Goal: Use online tool/utility: Utilize a website feature to perform a specific function

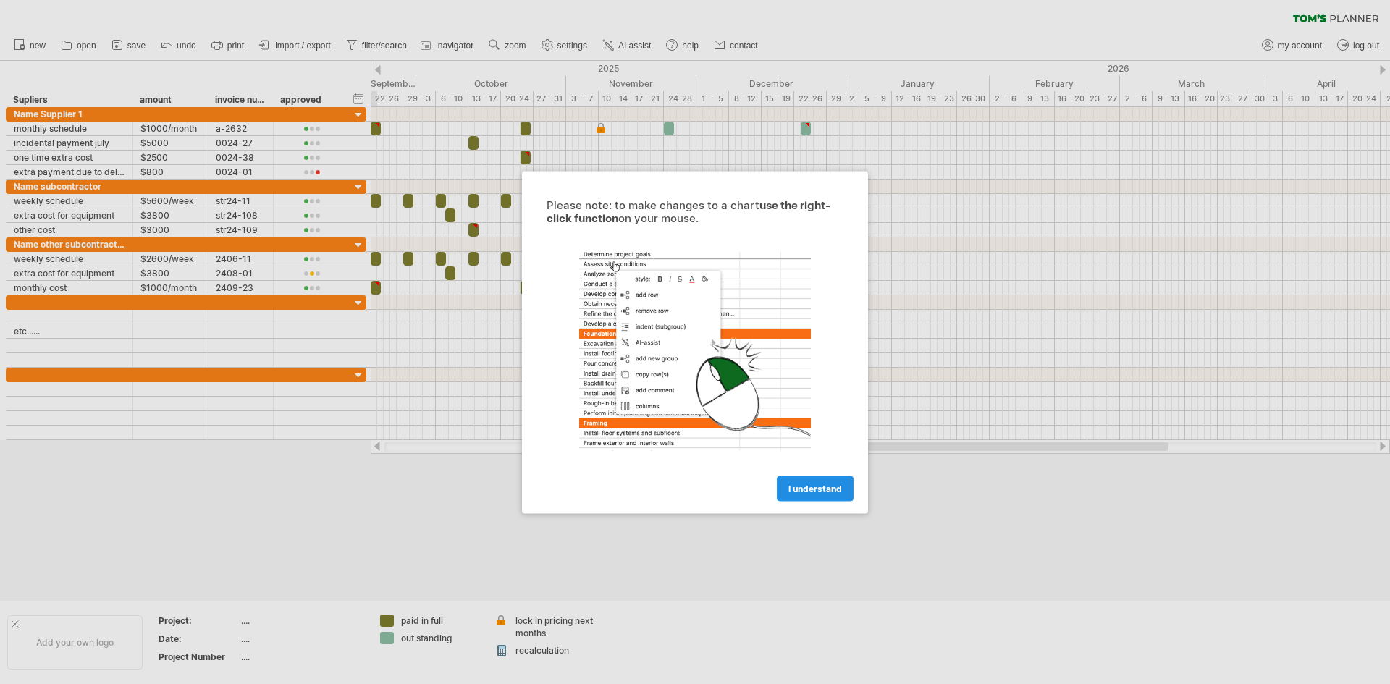
click at [789, 492] on span "I understand" at bounding box center [816, 488] width 54 height 11
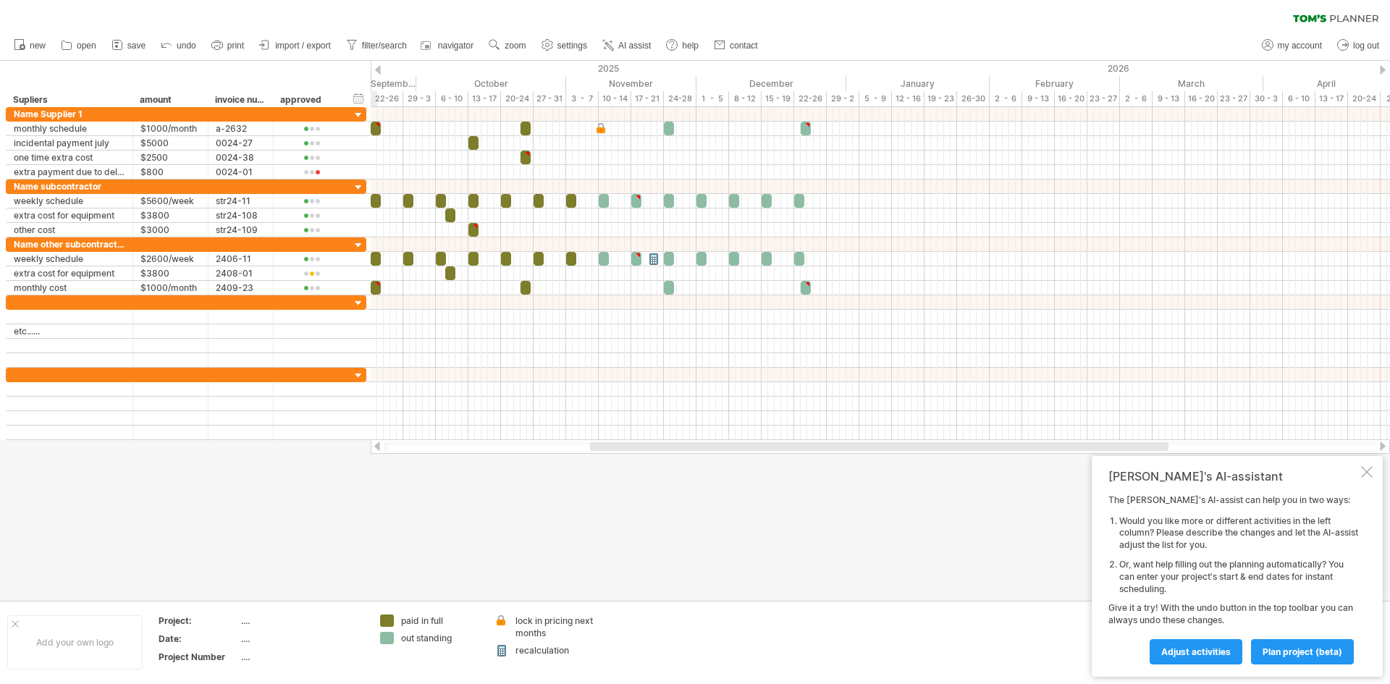
click at [1369, 474] on div at bounding box center [1367, 472] width 12 height 12
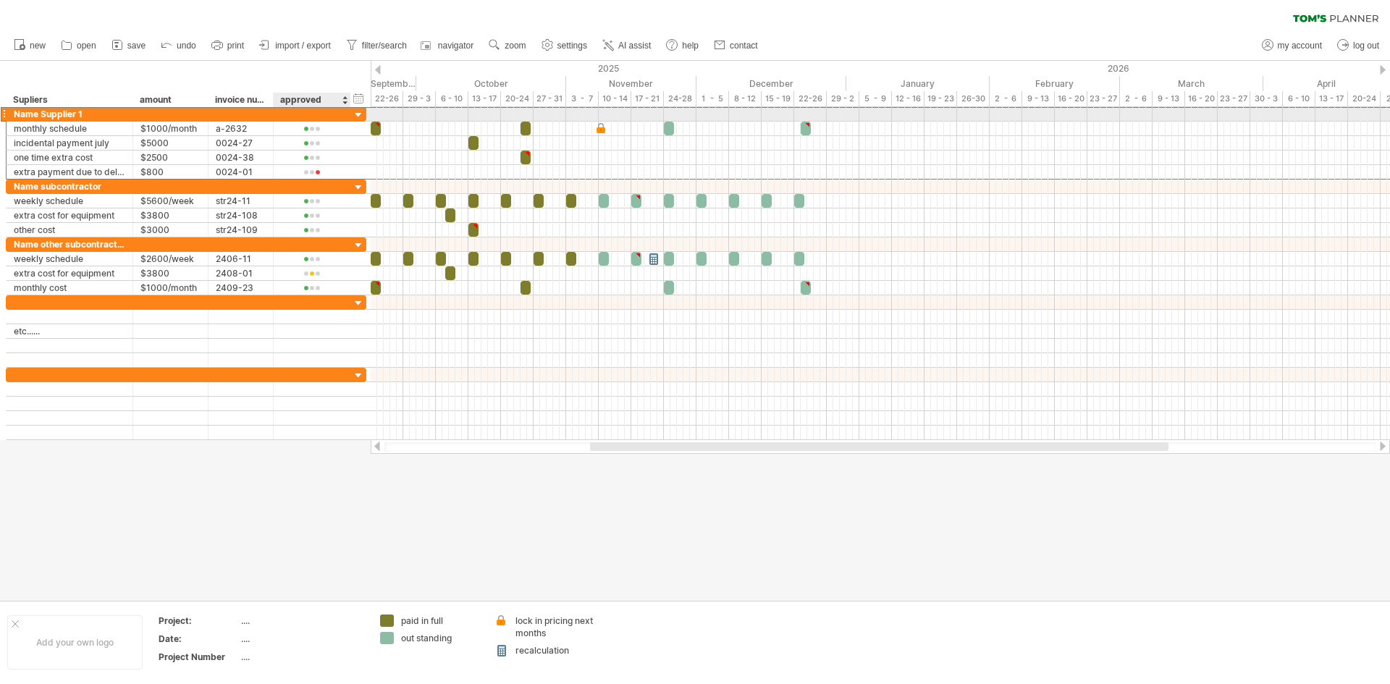
click at [353, 113] on div "**********" at bounding box center [186, 113] width 361 height 15
click at [354, 113] on div at bounding box center [359, 116] width 14 height 14
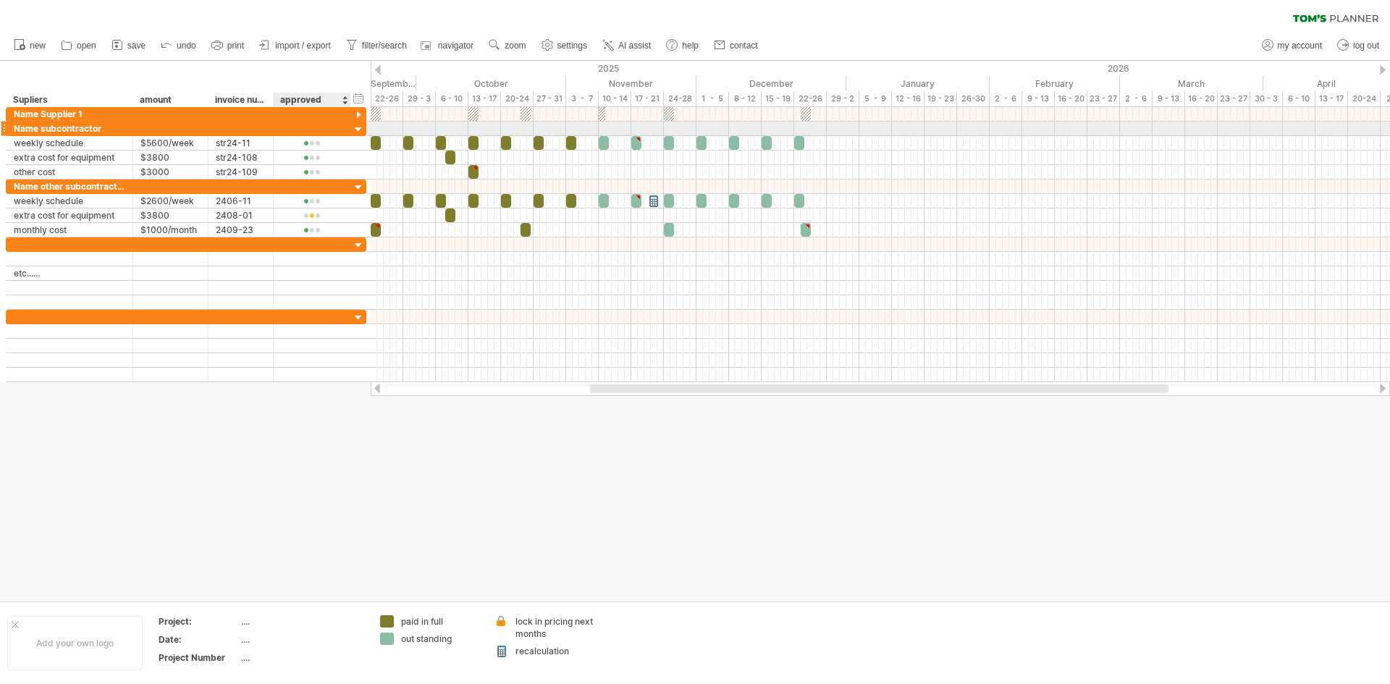
click at [355, 128] on div at bounding box center [359, 130] width 14 height 14
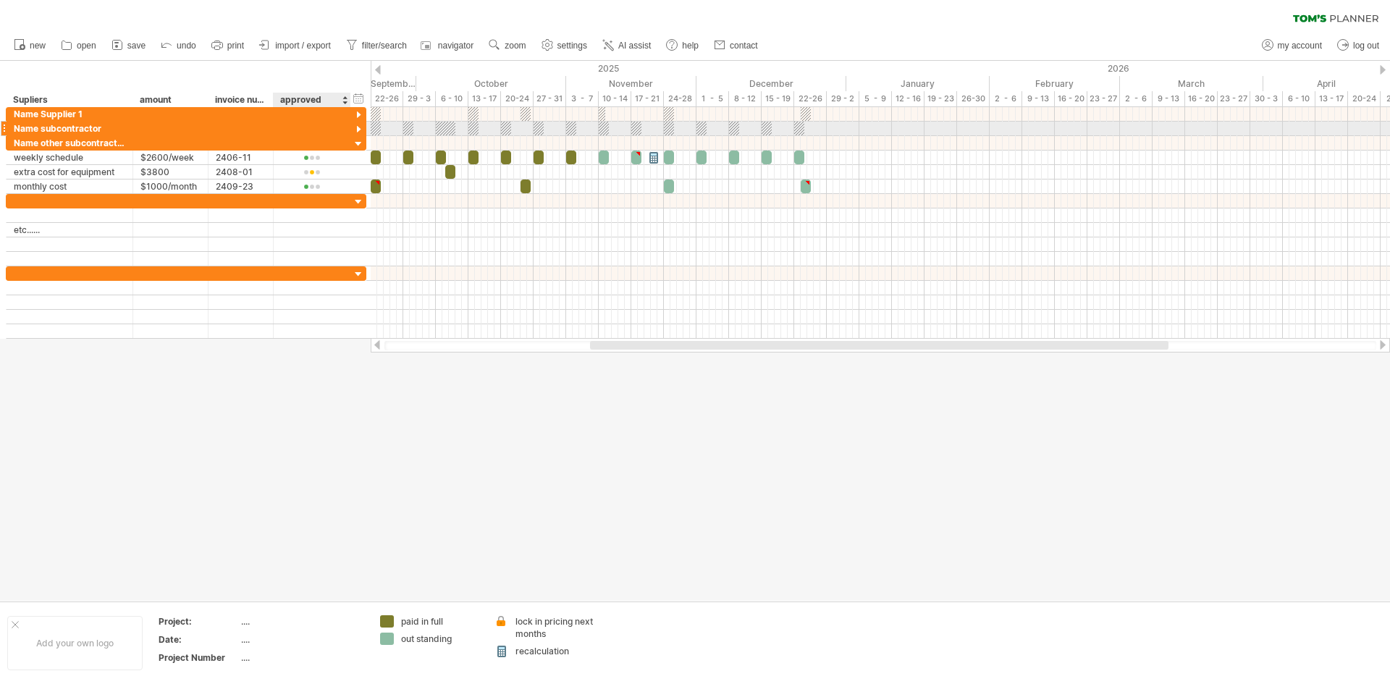
click at [355, 128] on div at bounding box center [359, 130] width 14 height 14
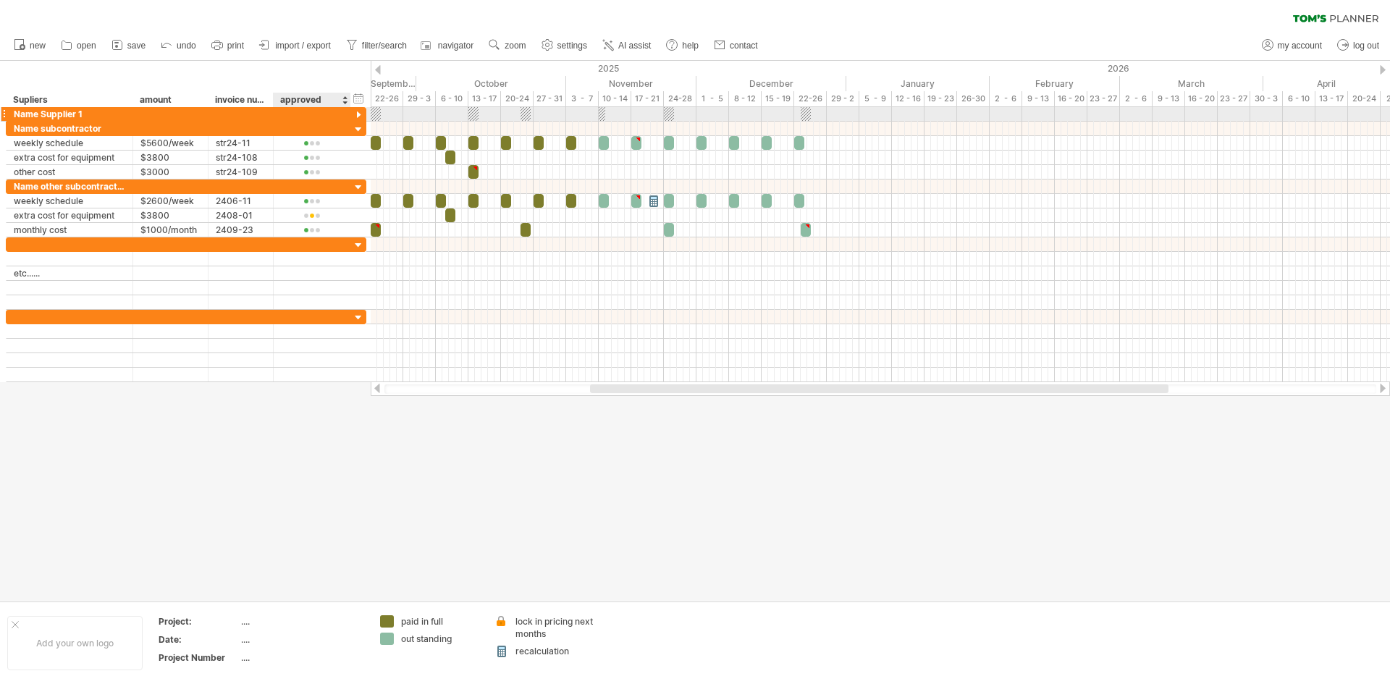
click at [353, 115] on div at bounding box center [359, 116] width 14 height 14
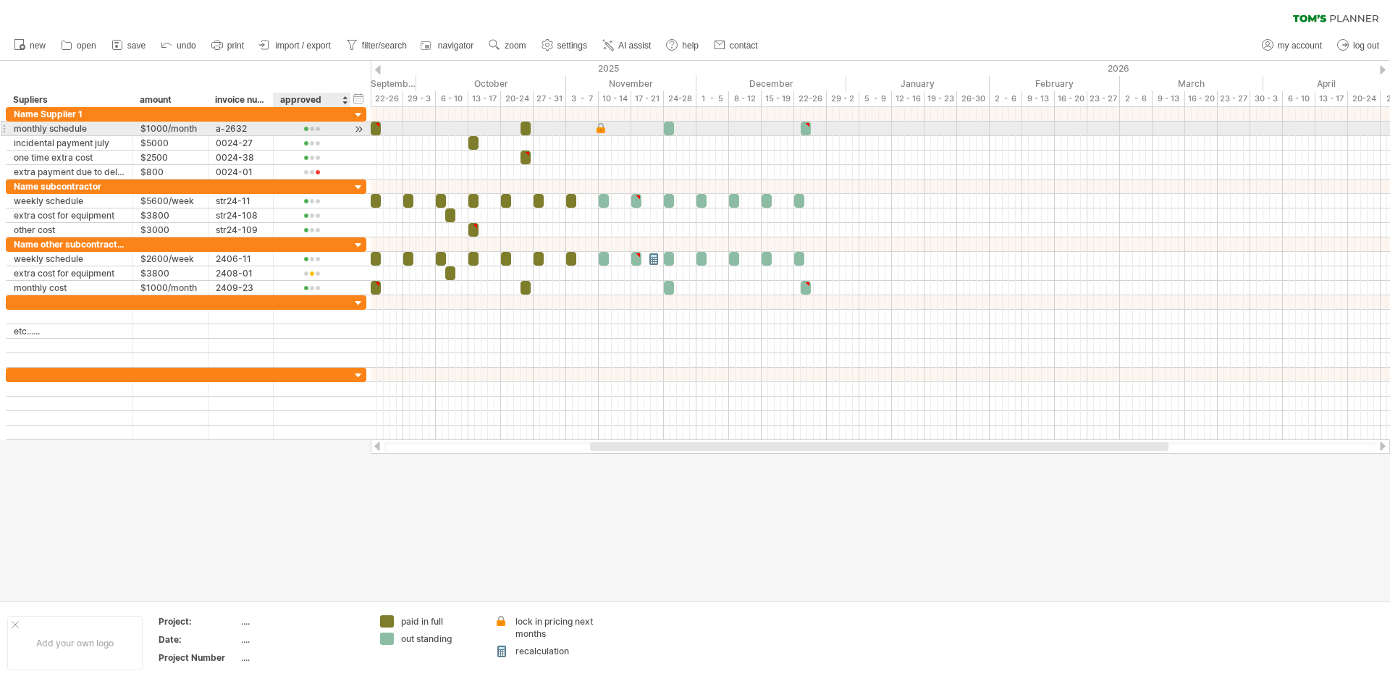
click at [353, 133] on div at bounding box center [359, 129] width 14 height 15
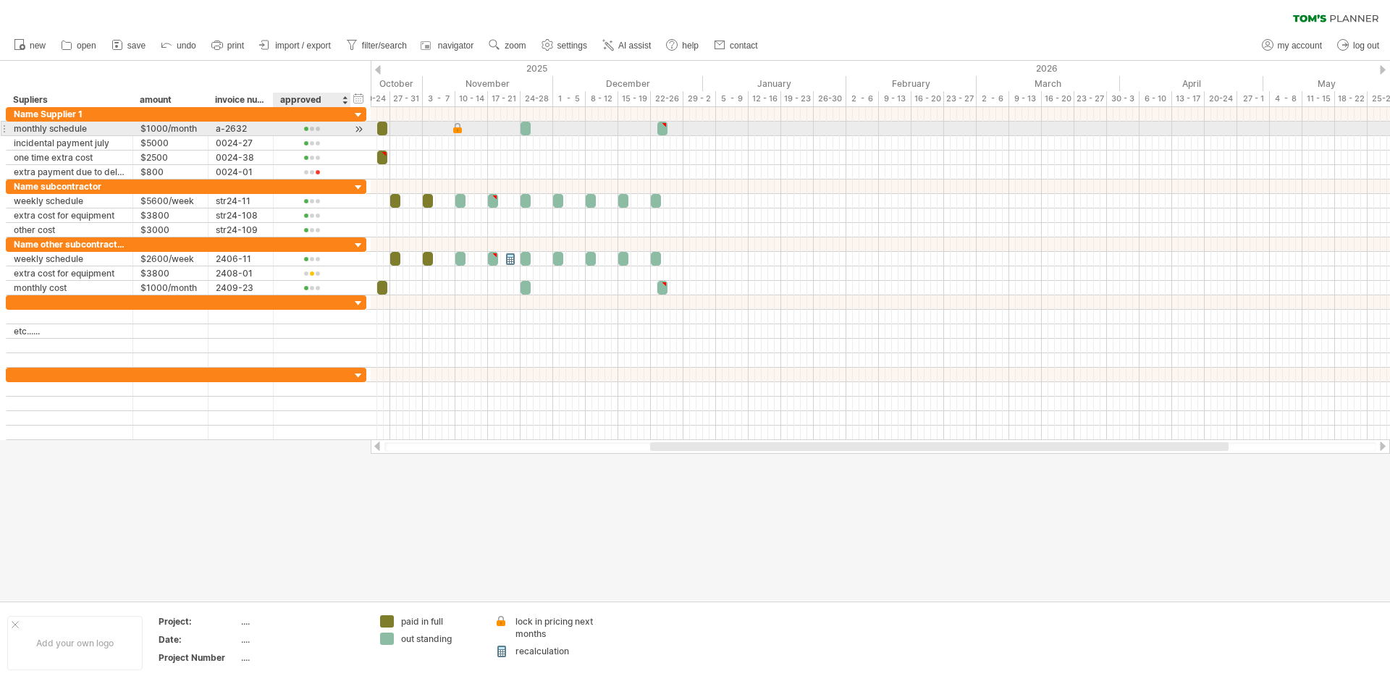
click at [353, 133] on div at bounding box center [359, 129] width 14 height 15
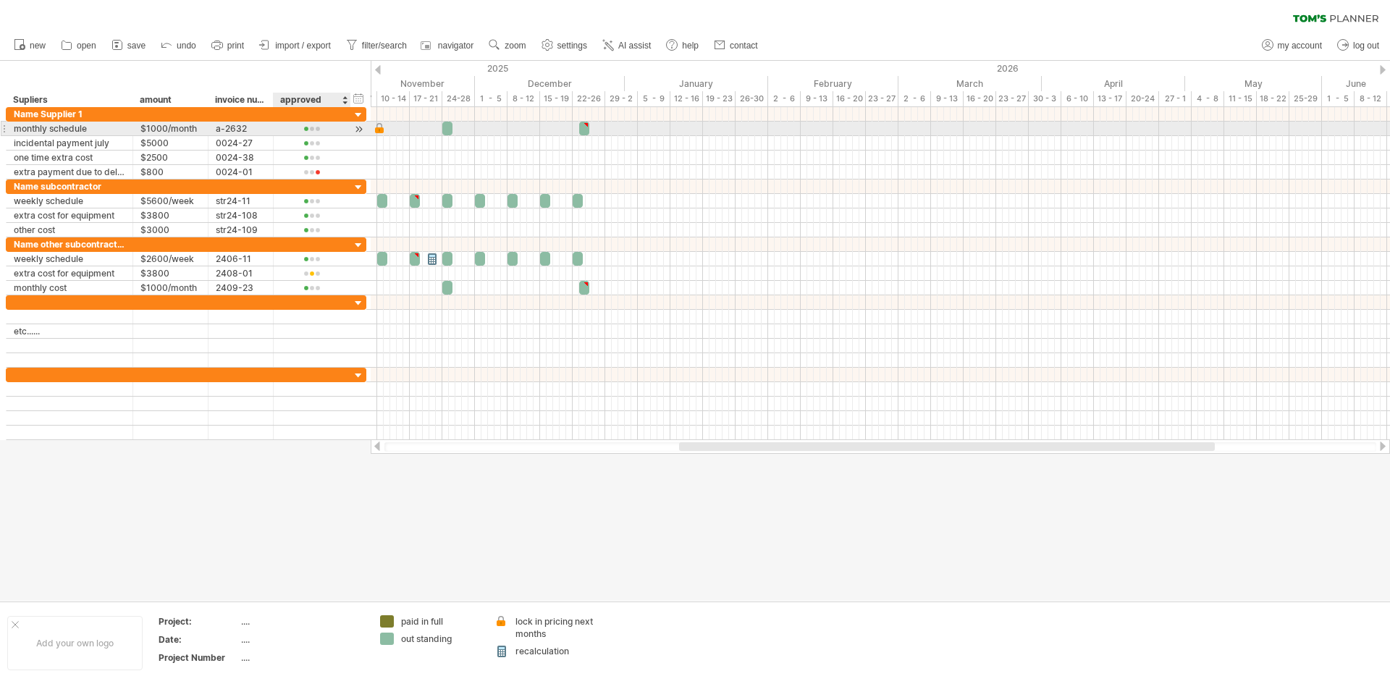
click at [353, 133] on div at bounding box center [359, 129] width 14 height 15
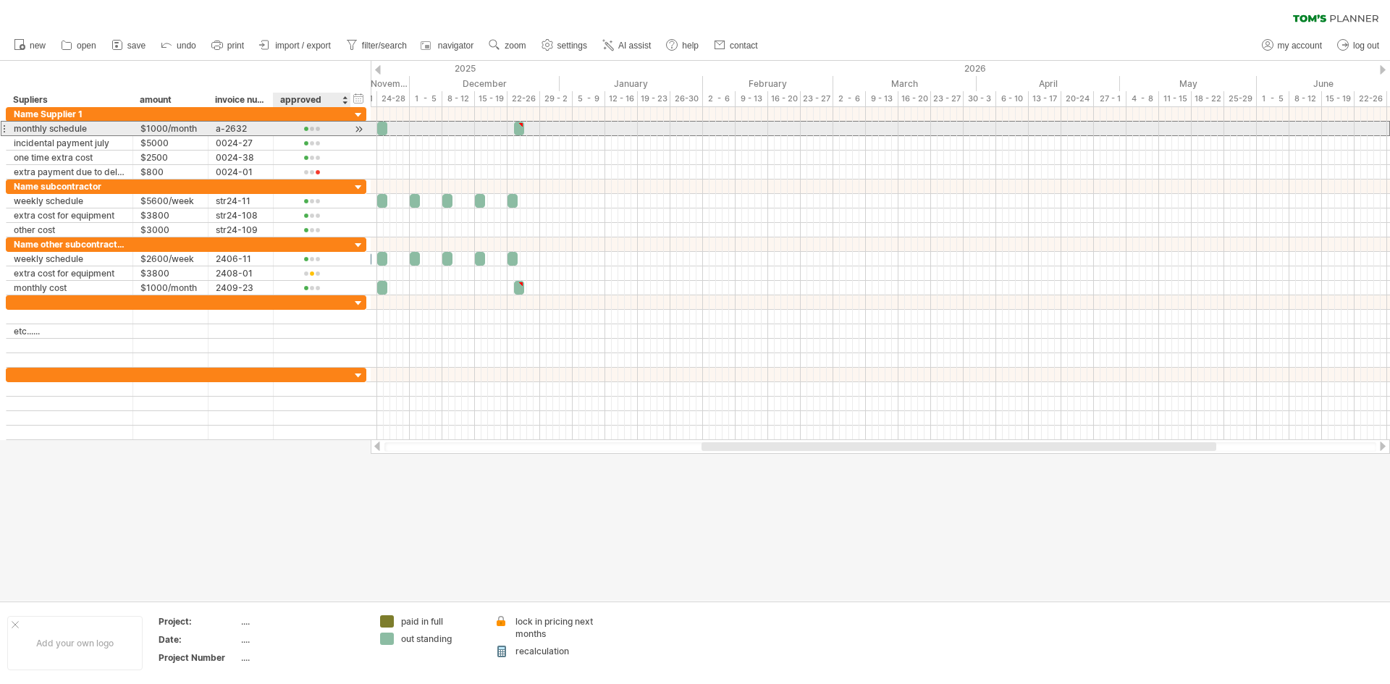
click at [316, 127] on div at bounding box center [312, 129] width 62 height 11
click at [311, 130] on div at bounding box center [312, 129] width 62 height 11
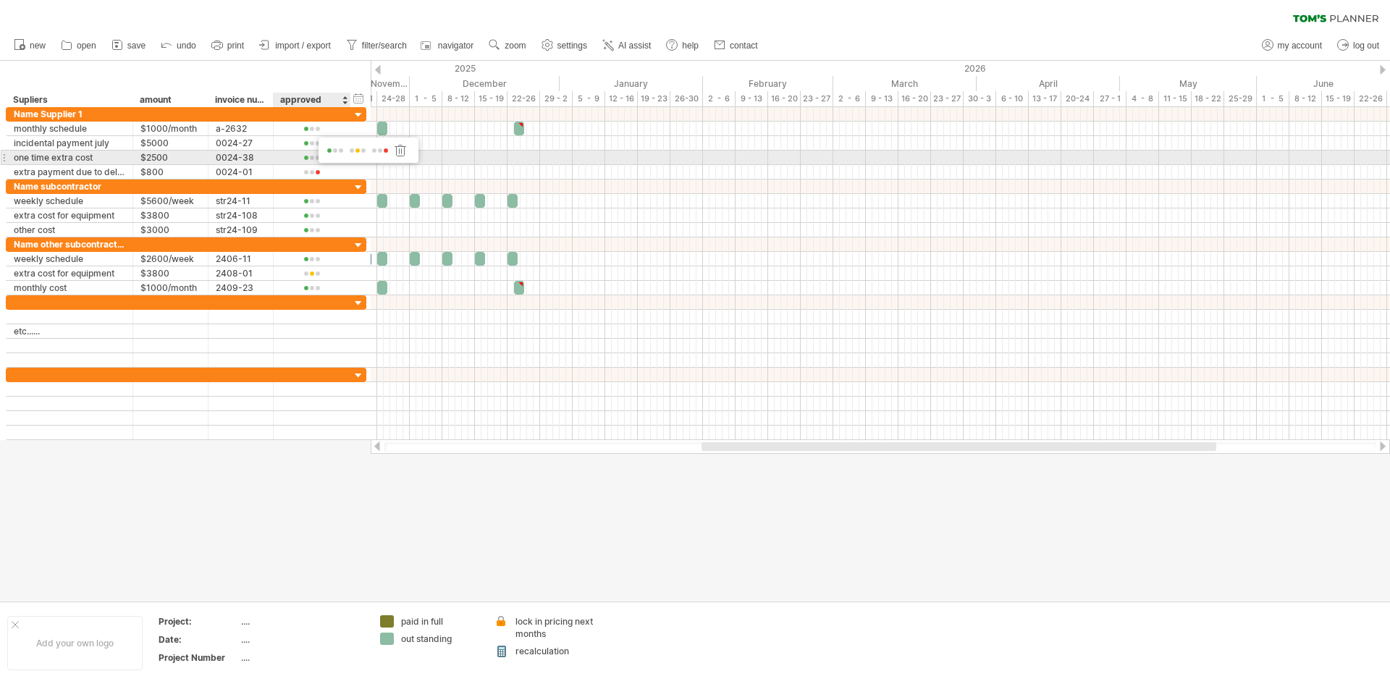
click at [359, 155] on span at bounding box center [358, 151] width 20 height 11
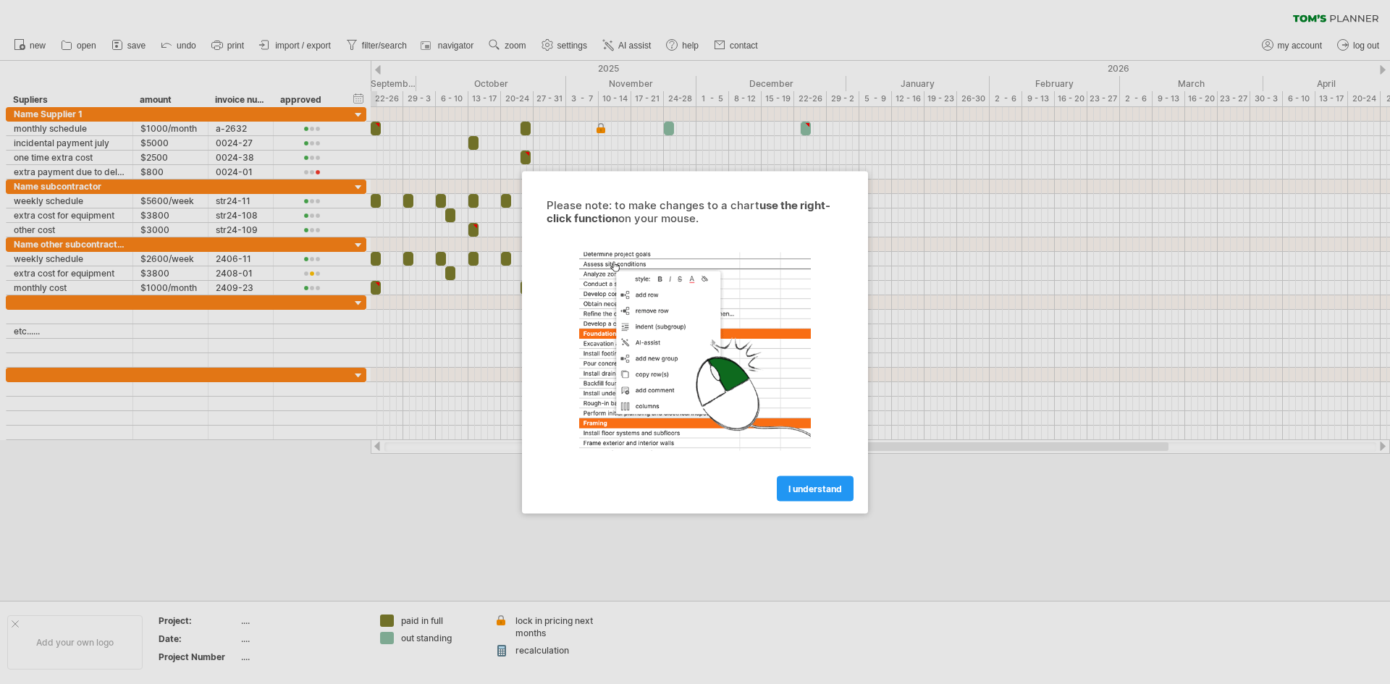
click at [815, 491] on span "I understand" at bounding box center [816, 488] width 54 height 11
